Goal: Information Seeking & Learning: Learn about a topic

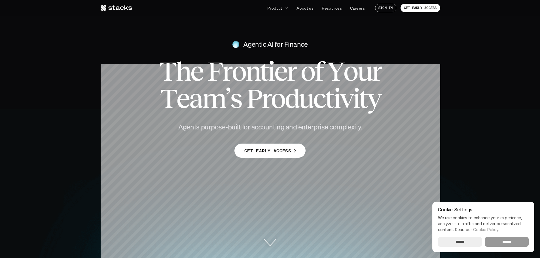
click at [504, 243] on input "******" at bounding box center [507, 242] width 44 height 10
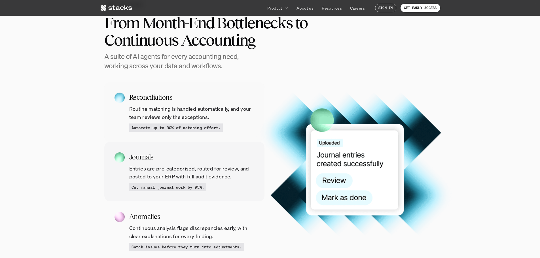
scroll to position [539, 0]
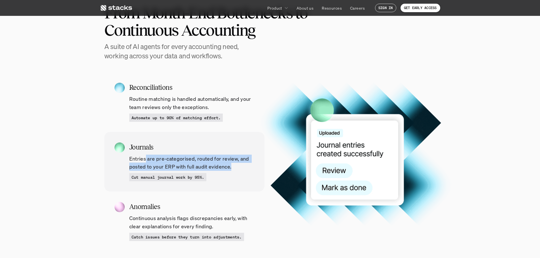
drag, startPoint x: 145, startPoint y: 158, endPoint x: 236, endPoint y: 167, distance: 91.5
click at [236, 167] on p "Entries are pre-categorised, routed for review, and posted to your ERP with ful…" at bounding box center [191, 163] width 125 height 16
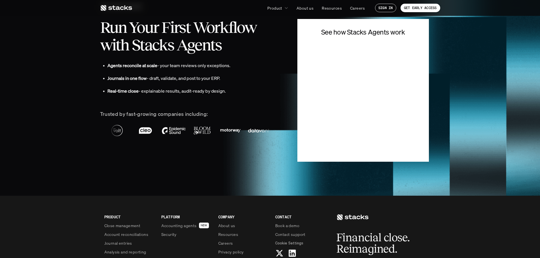
scroll to position [1408, 0]
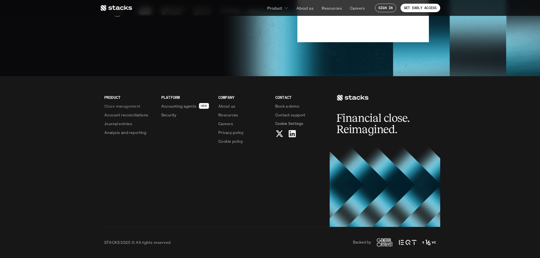
click at [122, 115] on p "Account reconciliations" at bounding box center [126, 115] width 44 height 6
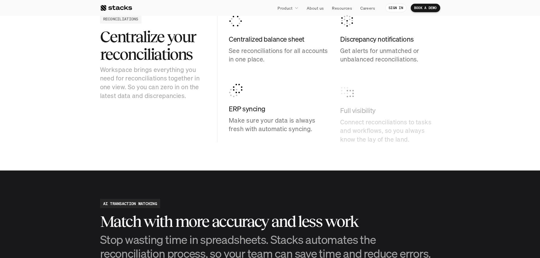
scroll to position [653, 0]
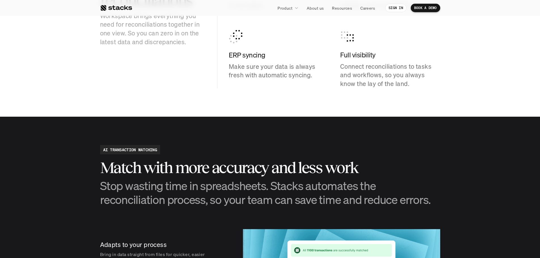
drag, startPoint x: 240, startPoint y: 56, endPoint x: 266, endPoint y: 67, distance: 28.2
click at [264, 58] on h4 "ERP syncing" at bounding box center [279, 56] width 100 height 10
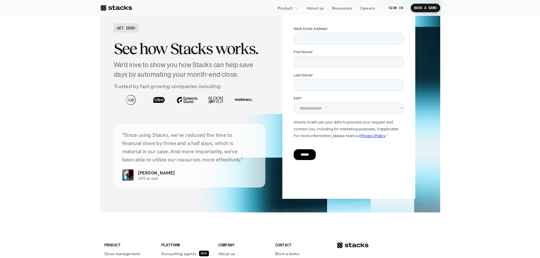
scroll to position [1334, 0]
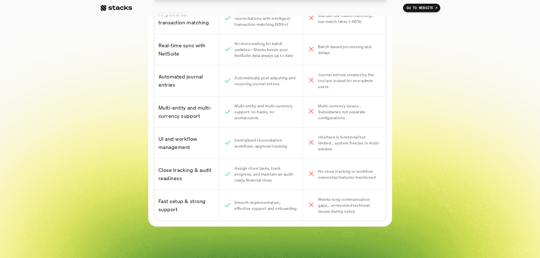
scroll to position [2270, 0]
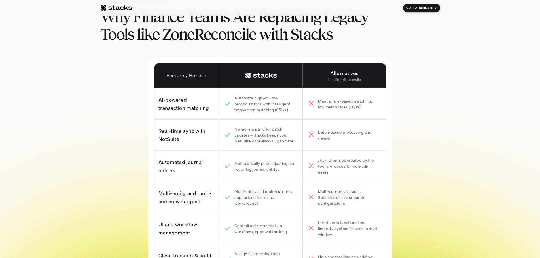
drag, startPoint x: 234, startPoint y: 128, endPoint x: 290, endPoint y: 179, distance: 75.3
click at [290, 179] on div "Feature / Benefit Alternatives like ZoneReconcile AI-powered transaction matchi…" at bounding box center [270, 185] width 233 height 244
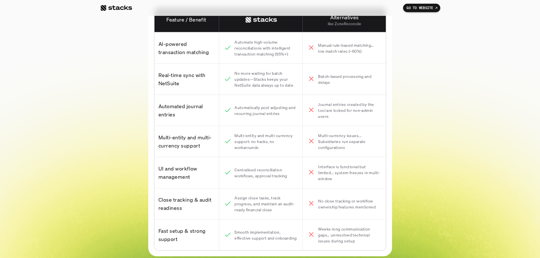
scroll to position [2327, 0]
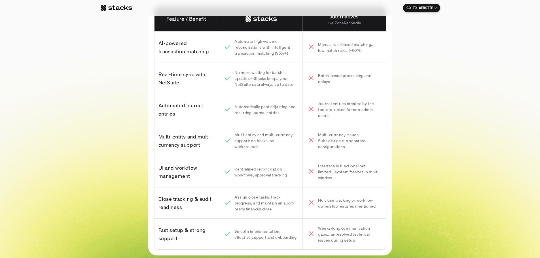
click at [200, 207] on p "Close tracking & audit readiness" at bounding box center [186, 203] width 55 height 16
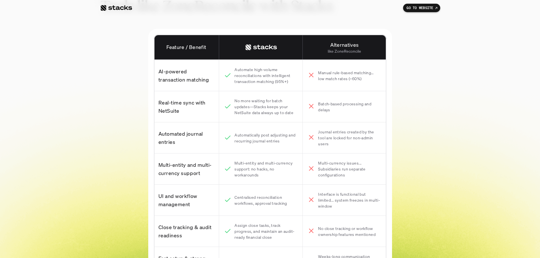
click at [107, 113] on div "Feature / Benefit Alternatives like ZoneReconcile AI-powered transaction matchi…" at bounding box center [270, 156] width 532 height 255
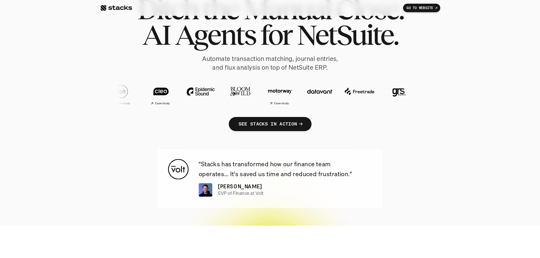
scroll to position [0, 0]
